Goal: Task Accomplishment & Management: Complete application form

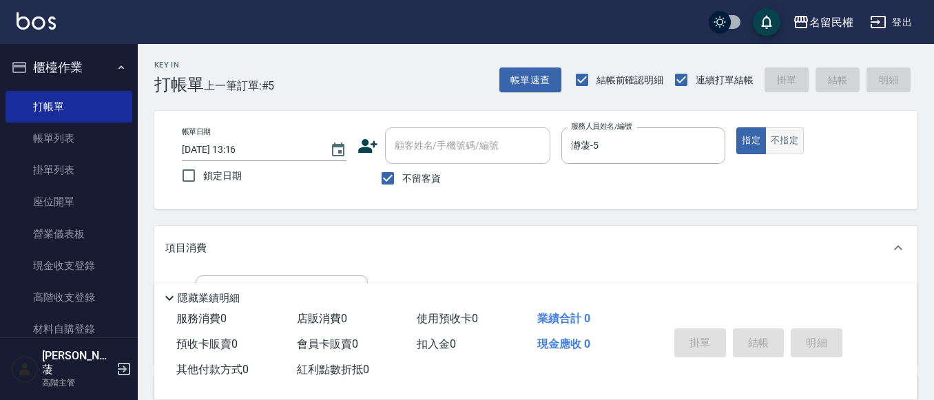
click at [800, 141] on button "不指定" at bounding box center [784, 140] width 39 height 27
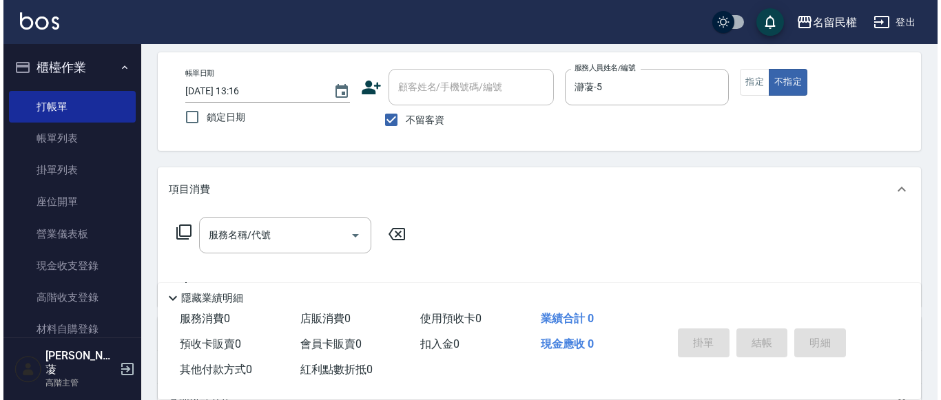
scroll to position [138, 0]
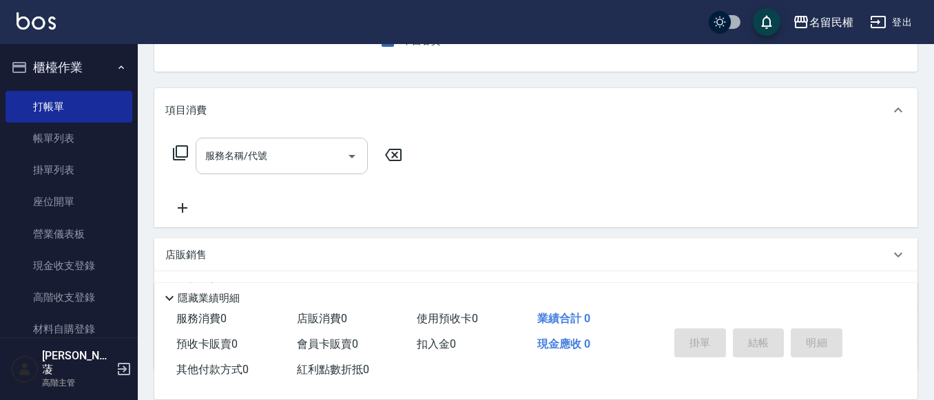
click at [310, 156] on input "服務名稱/代號" at bounding box center [271, 156] width 139 height 24
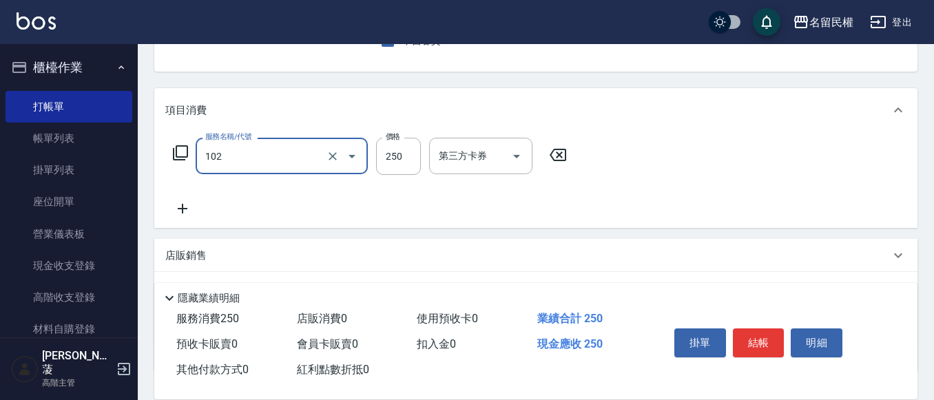
type input "指定洗髮(102)"
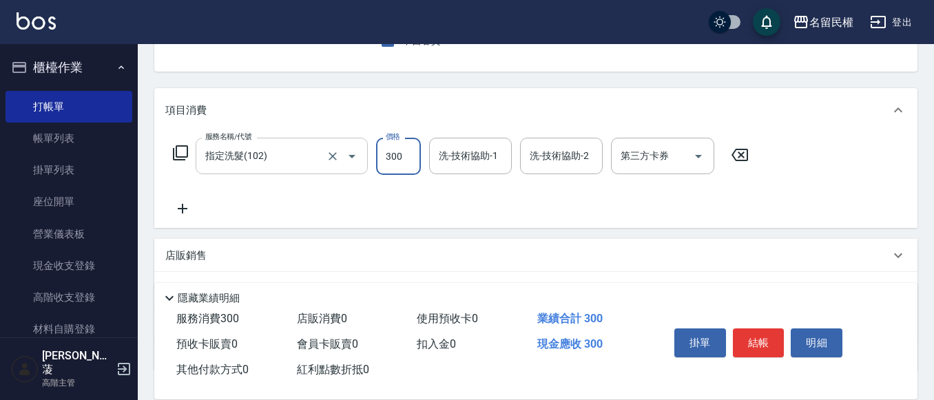
type input "300"
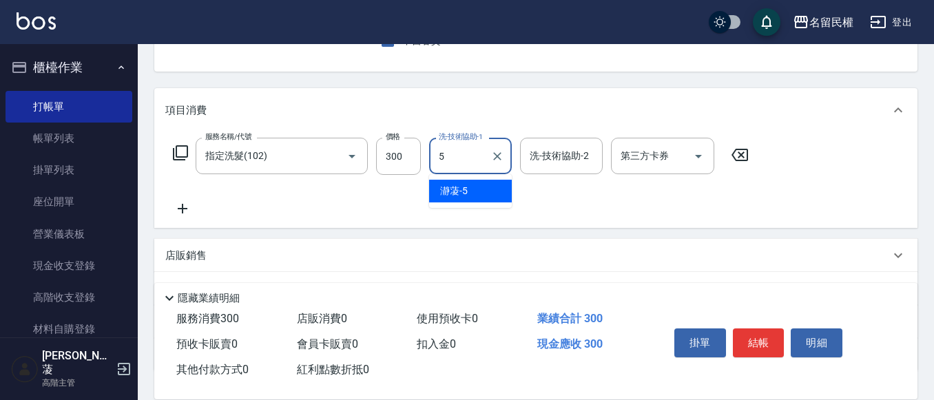
type input "瀞蓤-5"
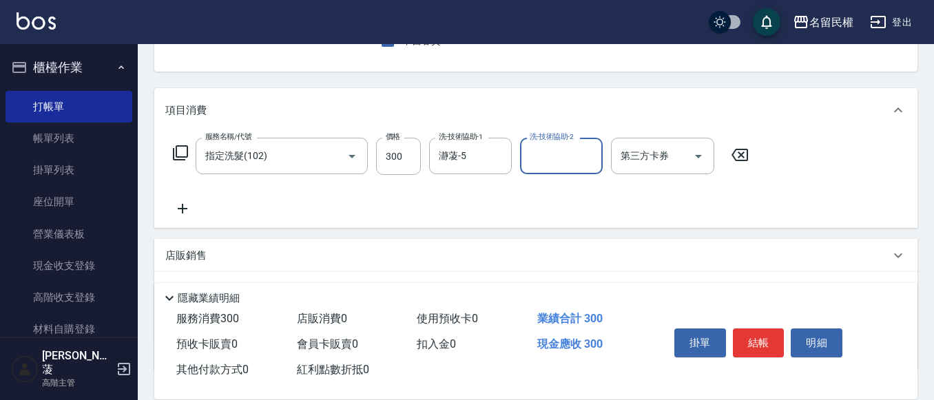
click at [194, 219] on div "服務名稱/代號 指定洗髮(102) 服務名稱/代號 價格 300 價格 洗-技術協助-1 瀞蓤-5 洗-技術協助-1 洗-技術協助-2 洗-技術協助-2 第三…" at bounding box center [535, 180] width 763 height 96
click at [188, 215] on icon at bounding box center [182, 208] width 34 height 17
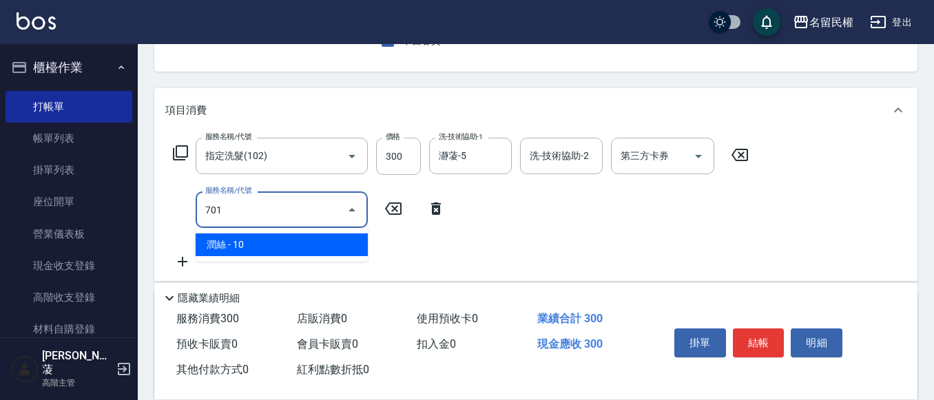
type input "潤絲(701)"
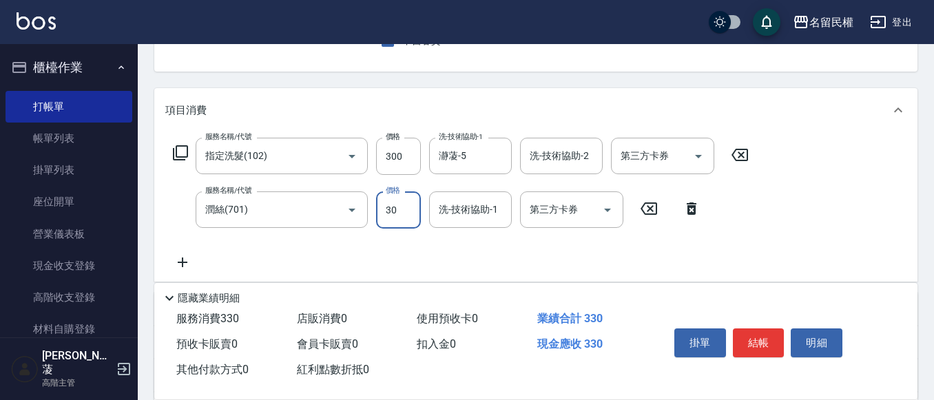
type input "30"
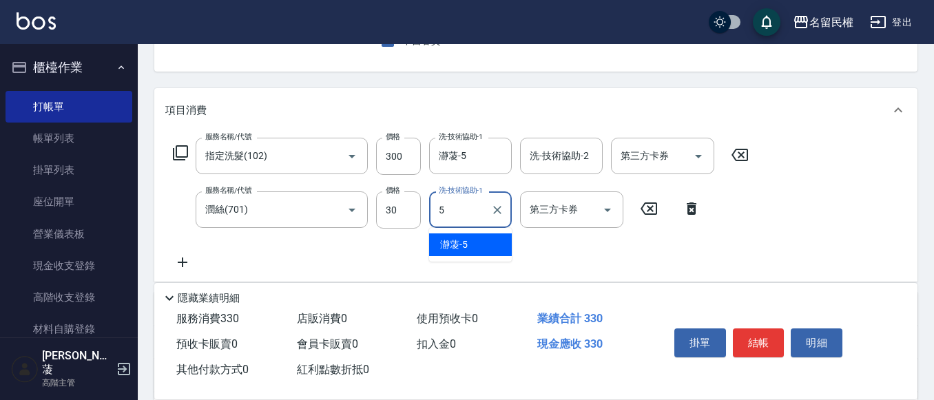
type input "瀞蓤-5"
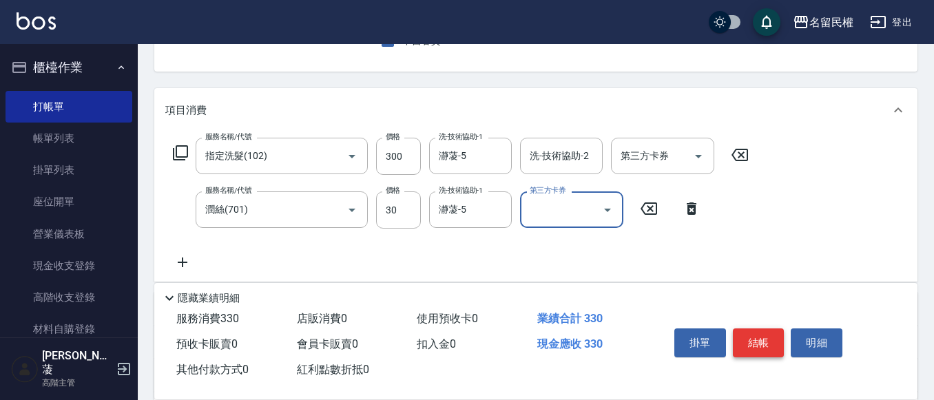
click at [755, 334] on button "結帳" at bounding box center [759, 342] width 52 height 29
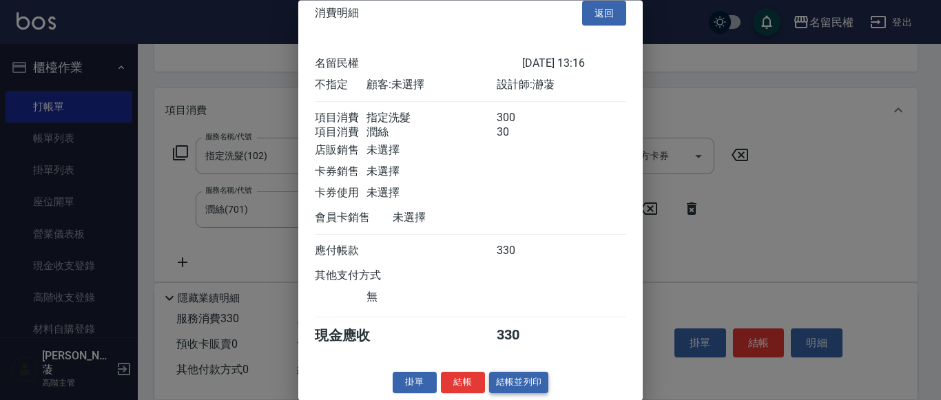
scroll to position [34, 0]
click at [452, 376] on button "結帳" at bounding box center [463, 383] width 44 height 21
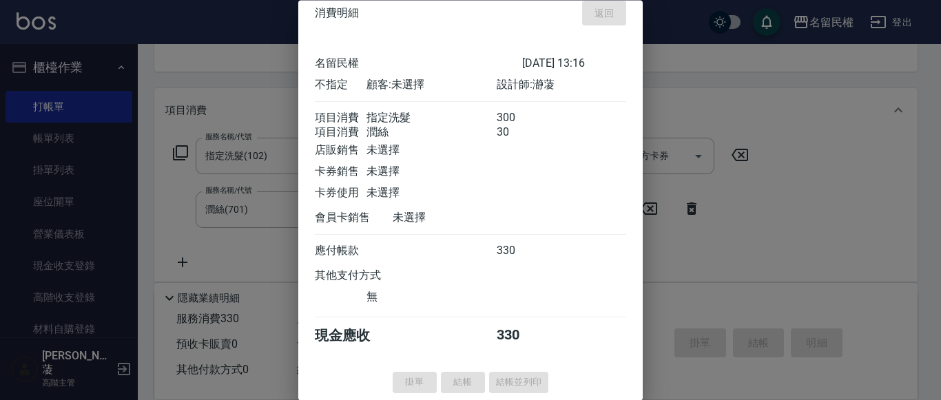
type input "[DATE] 14:14"
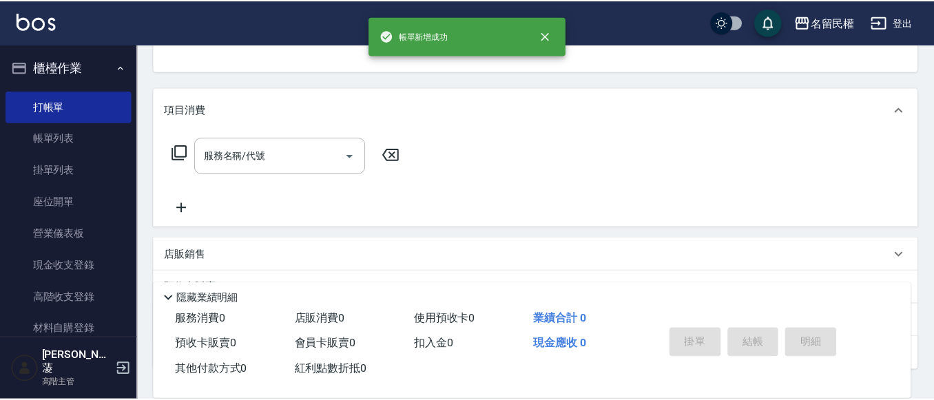
scroll to position [134, 0]
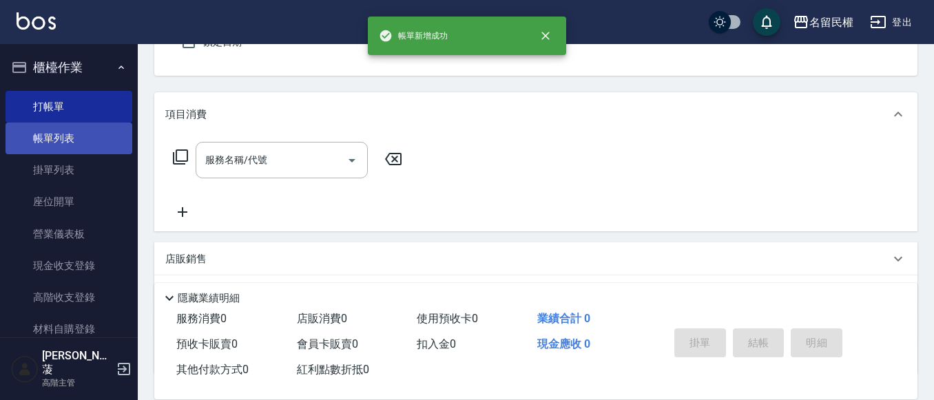
click at [68, 135] on link "帳單列表" at bounding box center [69, 139] width 127 height 32
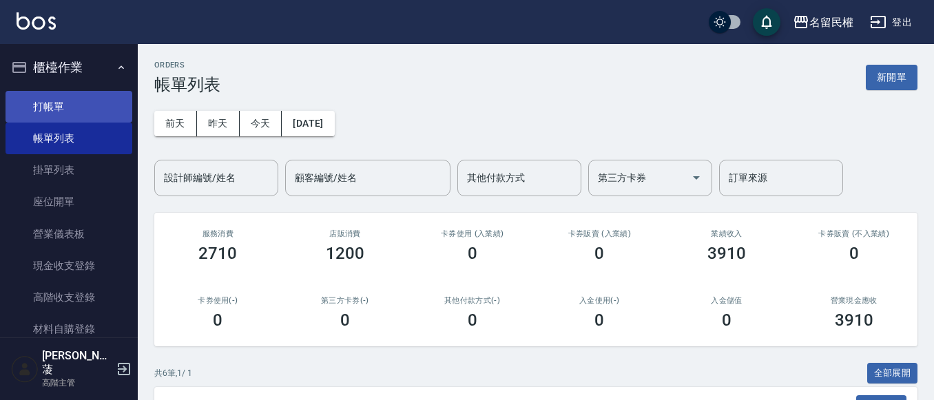
click at [82, 91] on link "打帳單" at bounding box center [69, 107] width 127 height 32
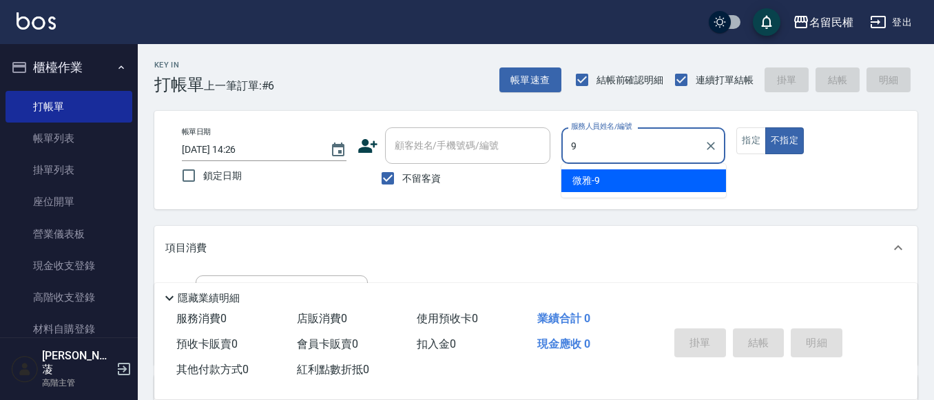
type input "微雅-9"
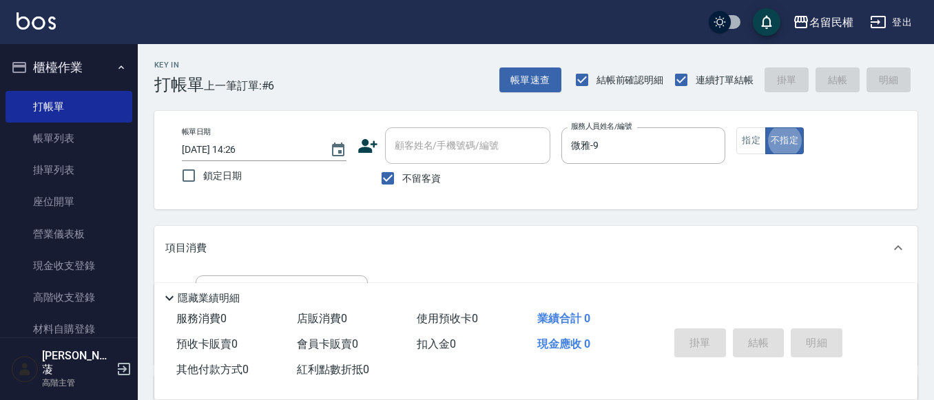
type button "false"
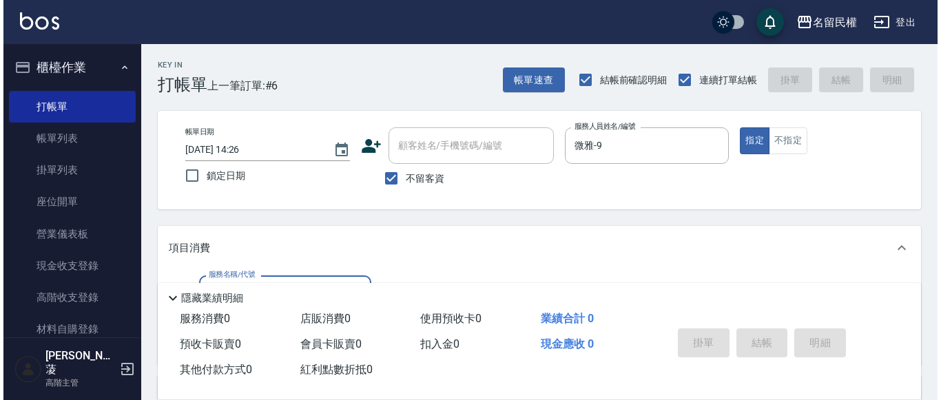
scroll to position [69, 0]
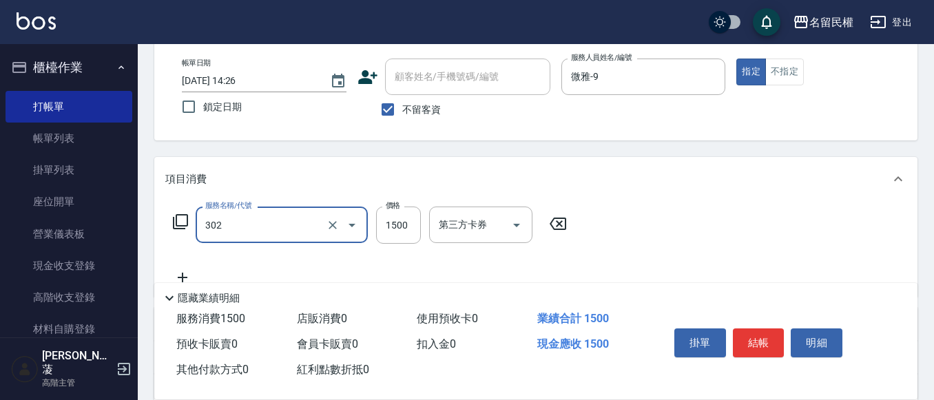
type input "燙髮(302)"
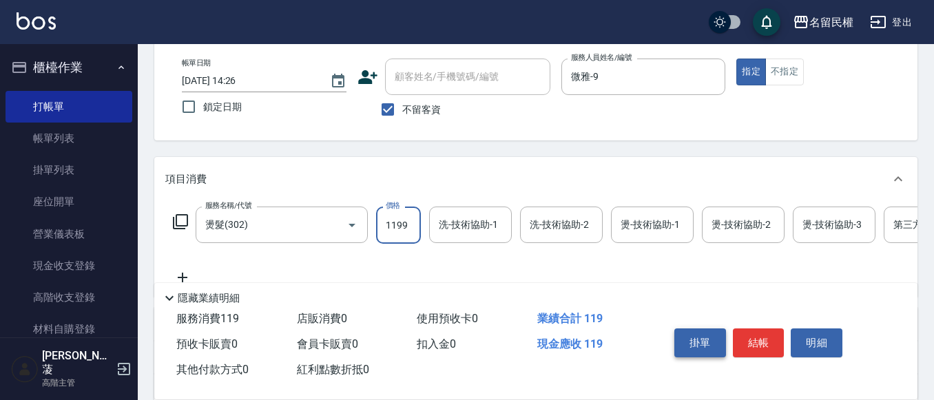
type input "1199"
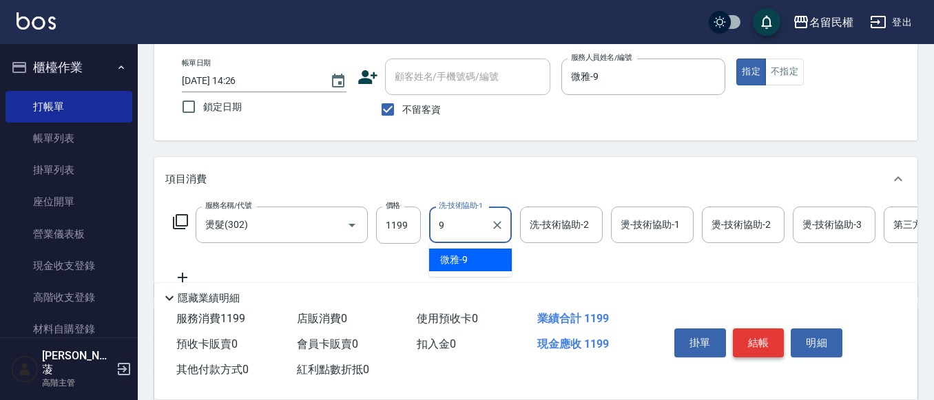
type input "微雅-9"
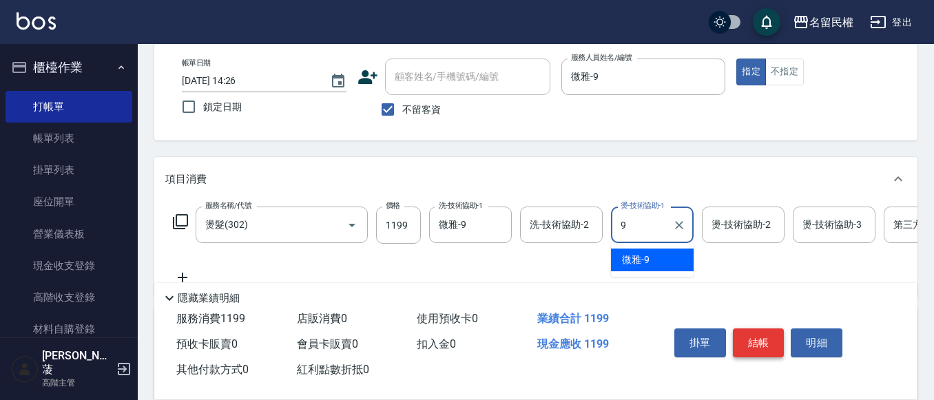
type input "微雅-9"
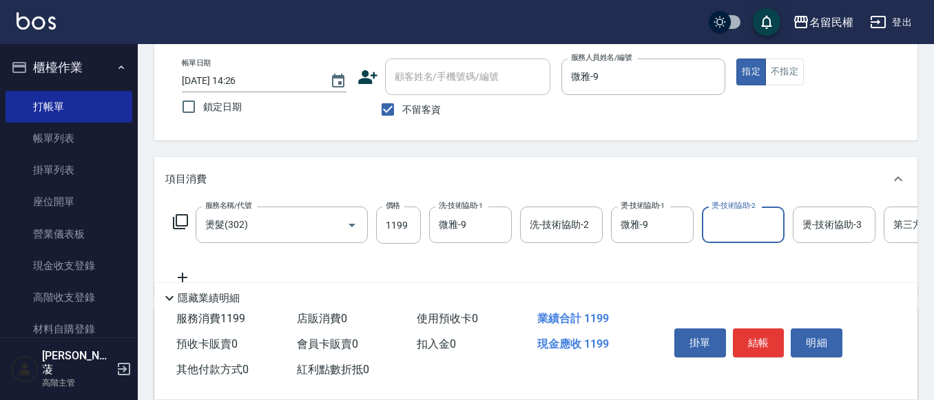
click at [731, 335] on div "掛單 結帳 明細" at bounding box center [759, 344] width 180 height 43
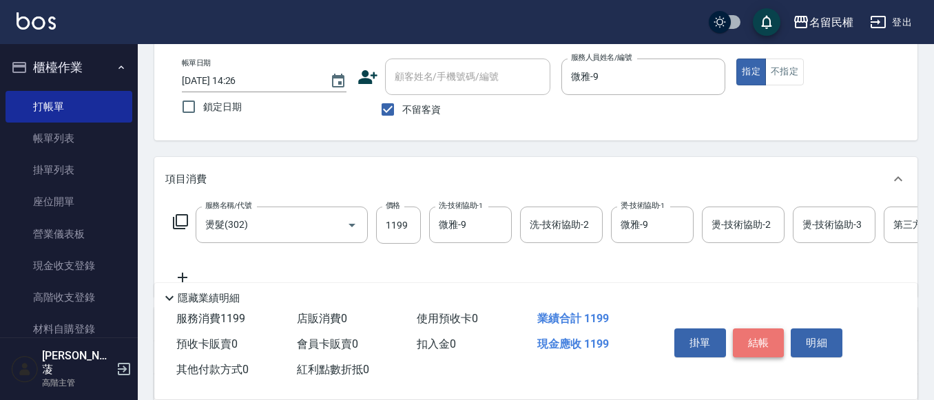
click at [751, 335] on button "結帳" at bounding box center [759, 342] width 52 height 29
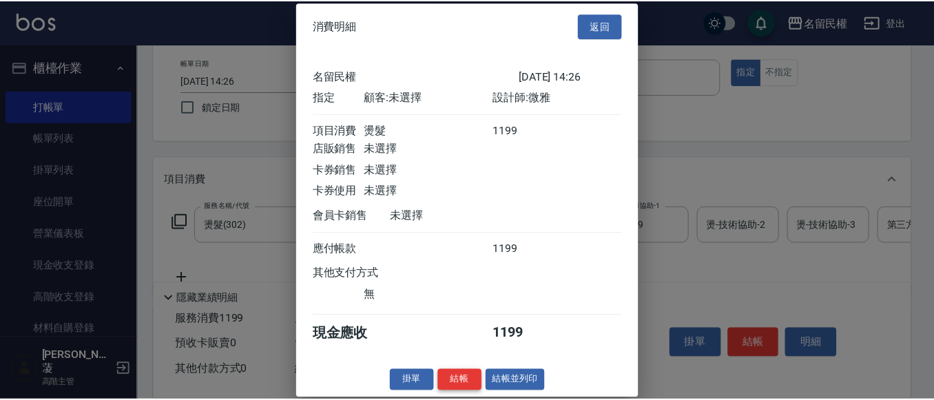
scroll to position [18, 0]
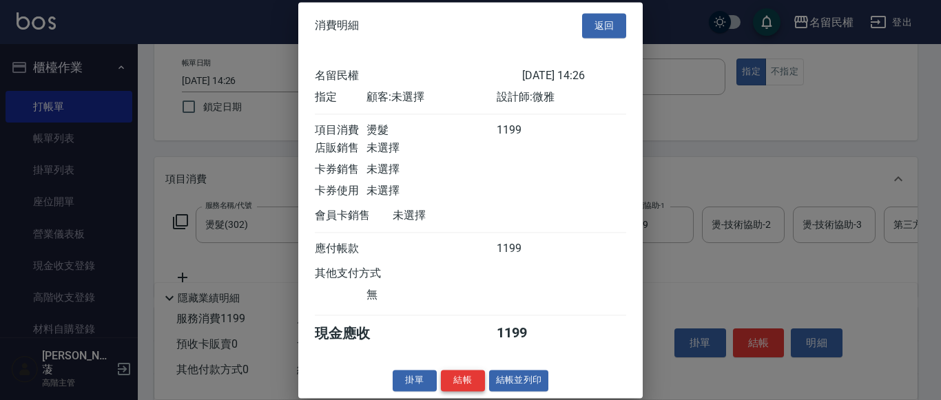
click at [454, 385] on button "結帳" at bounding box center [463, 380] width 44 height 21
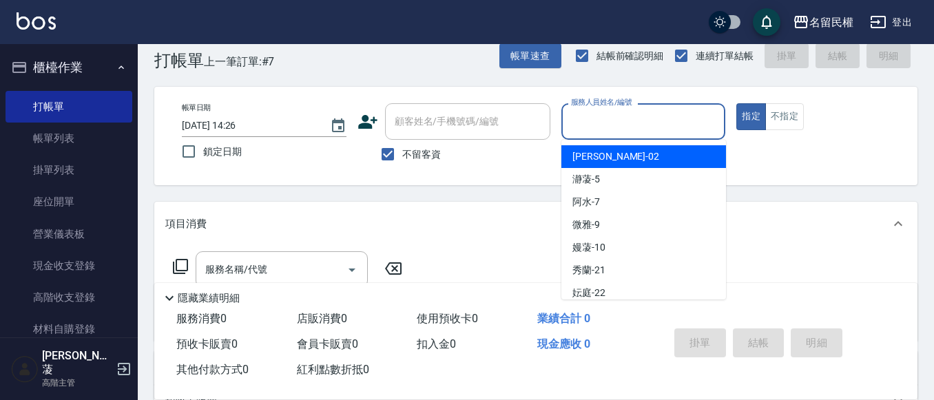
scroll to position [0, 0]
